Goal: Task Accomplishment & Management: Manage account settings

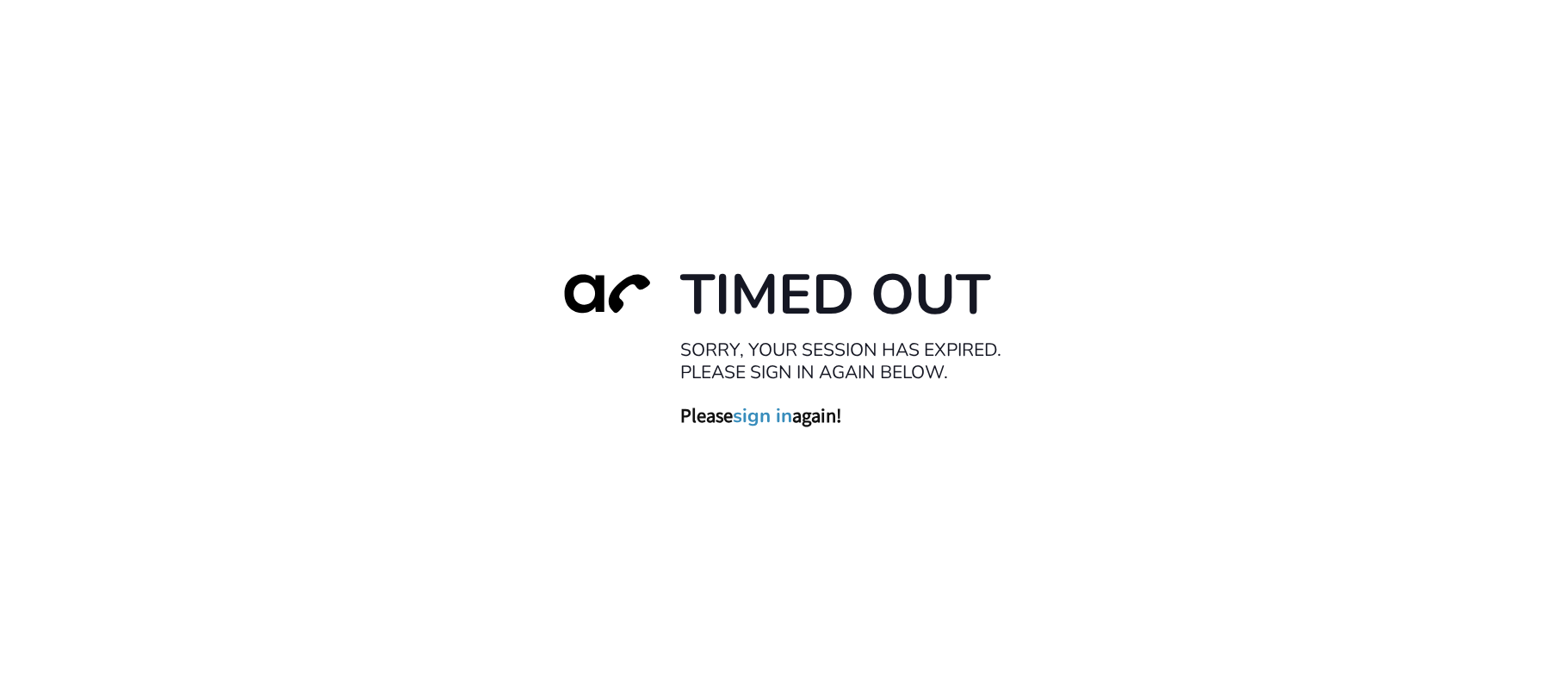
click at [748, 419] on link "sign in" at bounding box center [763, 415] width 59 height 24
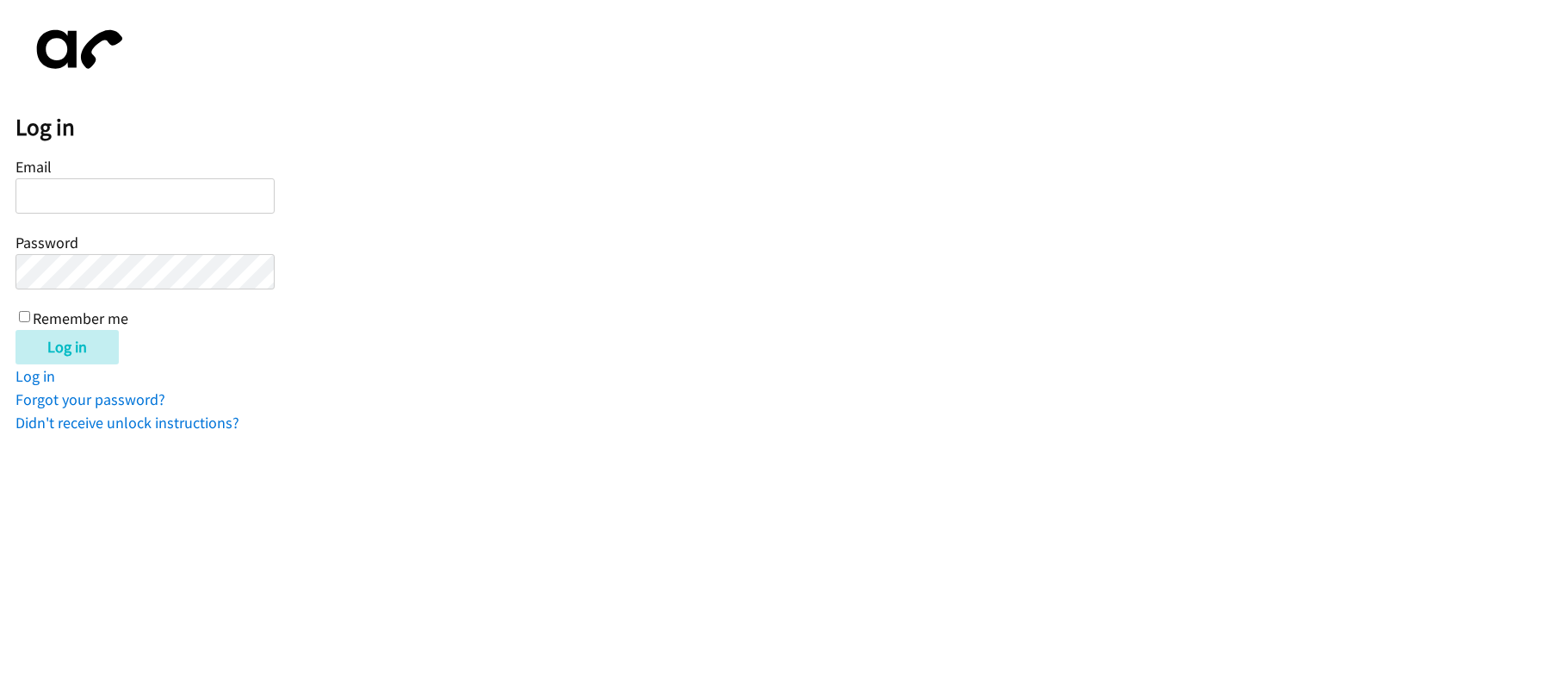
click at [107, 181] on input "Email" at bounding box center [145, 196] width 259 height 35
drag, startPoint x: 121, startPoint y: 183, endPoint x: 207, endPoint y: 159, distance: 89.3
click at [121, 184] on input "Email" at bounding box center [145, 196] width 259 height 35
type input "[EMAIL_ADDRESS][DOMAIN_NAME]"
click at [16, 330] on input "Log in" at bounding box center [67, 347] width 103 height 34
